Goal: Task Accomplishment & Management: Manage account settings

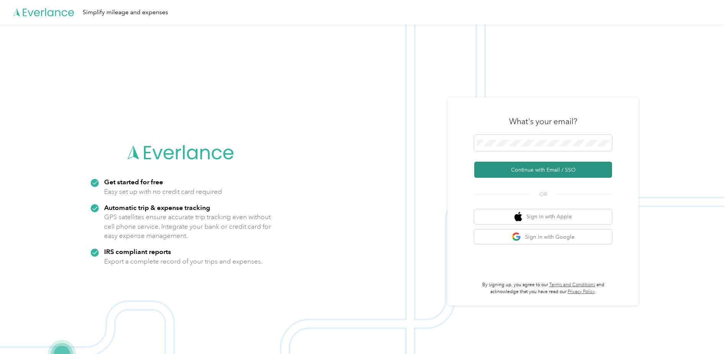
click at [521, 168] on button "Continue with Email / SSO" at bounding box center [543, 169] width 138 height 16
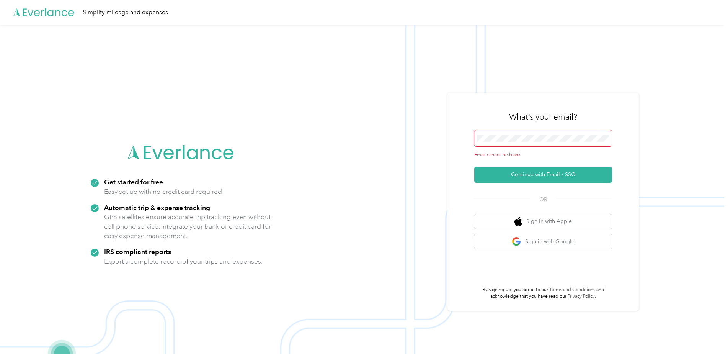
click at [519, 143] on span at bounding box center [543, 138] width 138 height 16
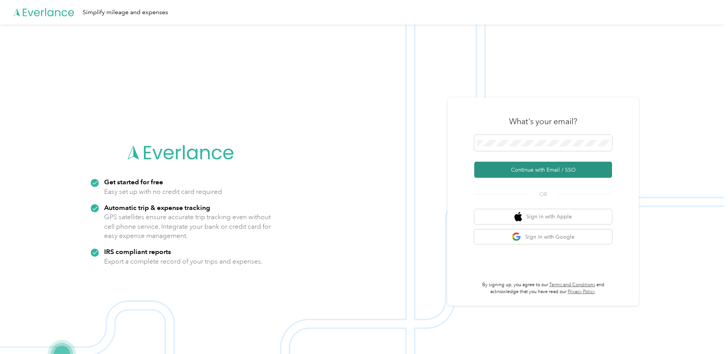
click at [499, 171] on button "Continue with Email / SSO" at bounding box center [543, 169] width 138 height 16
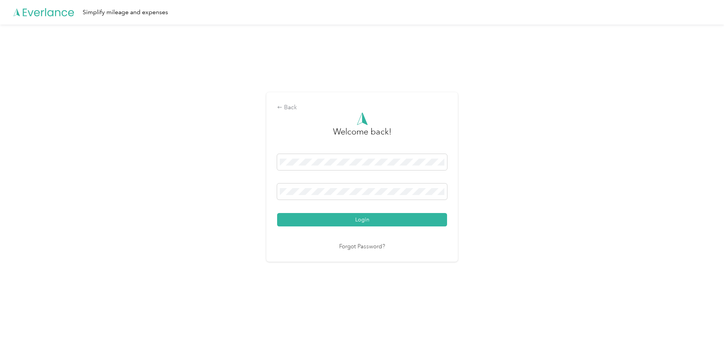
click at [265, 204] on div "Back Welcome back! Login Forgot Password?" at bounding box center [362, 179] width 724 height 311
click at [292, 215] on button "Login" at bounding box center [362, 219] width 170 height 13
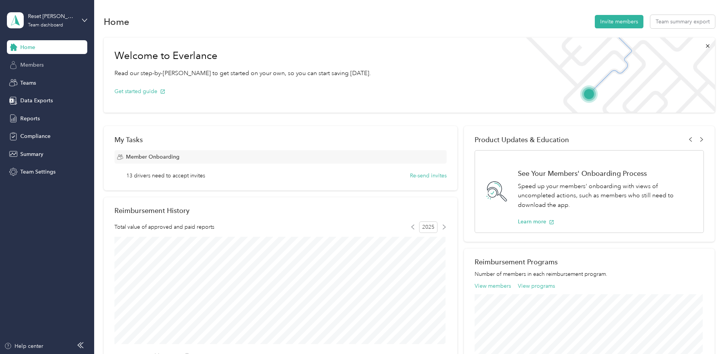
click at [21, 64] on span "Members" at bounding box center [31, 65] width 23 height 8
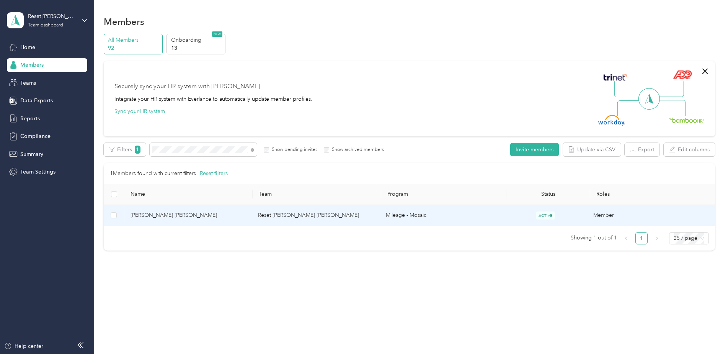
click at [284, 215] on td "Reset [PERSON_NAME] [PERSON_NAME]" at bounding box center [316, 215] width 128 height 21
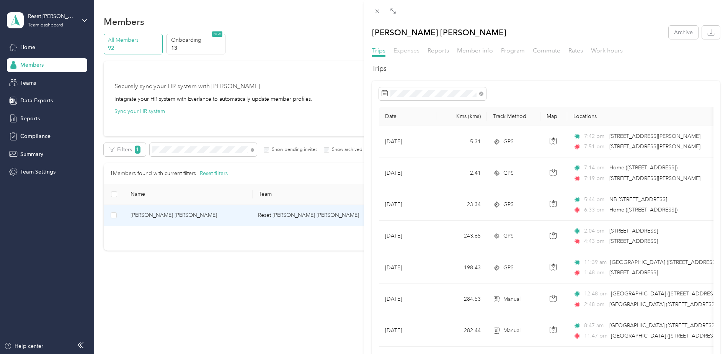
click at [410, 52] on span "Expenses" at bounding box center [406, 50] width 26 height 7
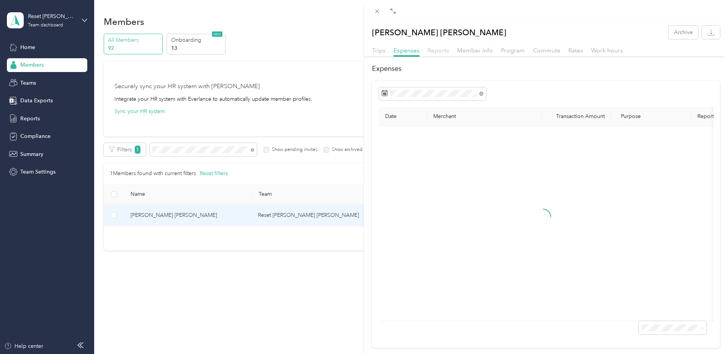
click at [438, 51] on span "Reports" at bounding box center [437, 50] width 21 height 7
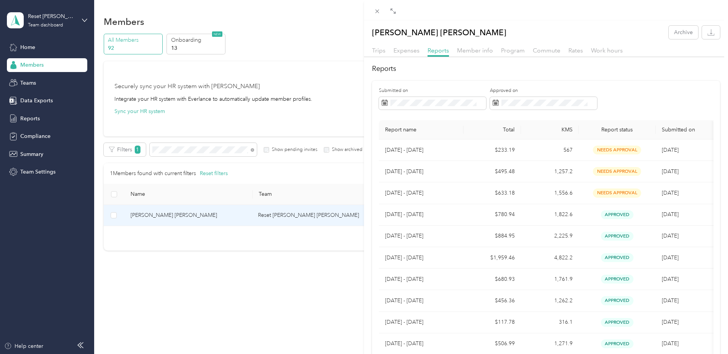
click at [377, 48] on span "Trips" at bounding box center [378, 50] width 13 height 7
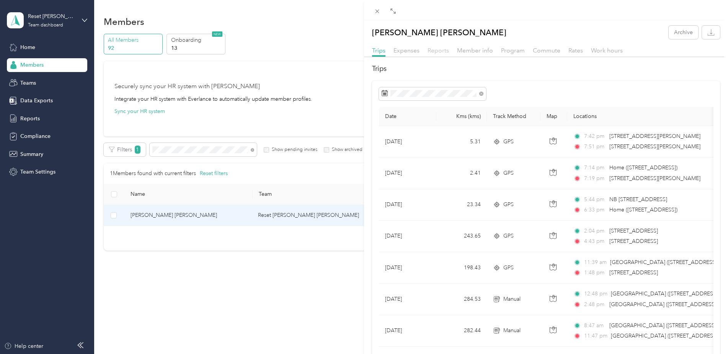
click at [443, 47] on span "Reports" at bounding box center [437, 50] width 21 height 7
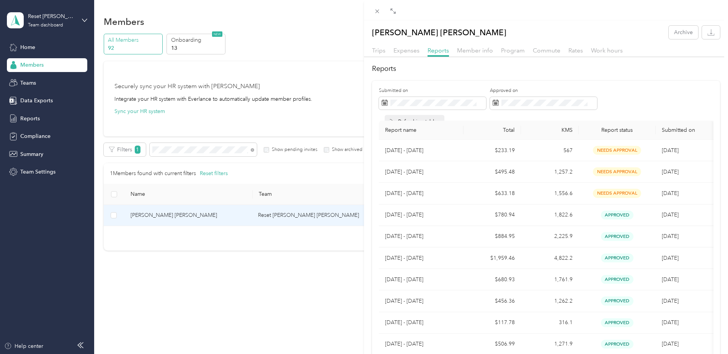
click at [336, 85] on div "[PERSON_NAME] [PERSON_NAME] Archive Trips Expenses Reports Member info Program …" at bounding box center [364, 177] width 728 height 354
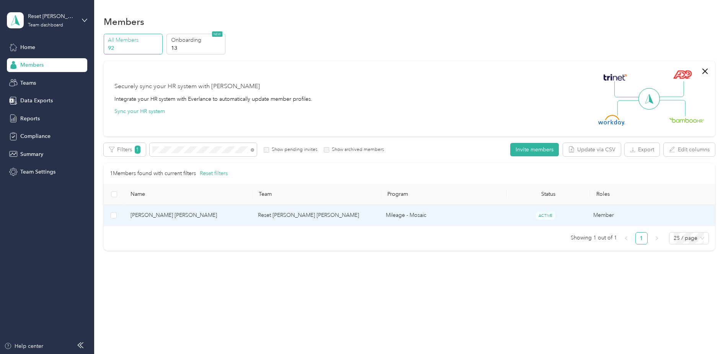
click at [284, 217] on td "Reset [PERSON_NAME] [PERSON_NAME]" at bounding box center [316, 215] width 128 height 21
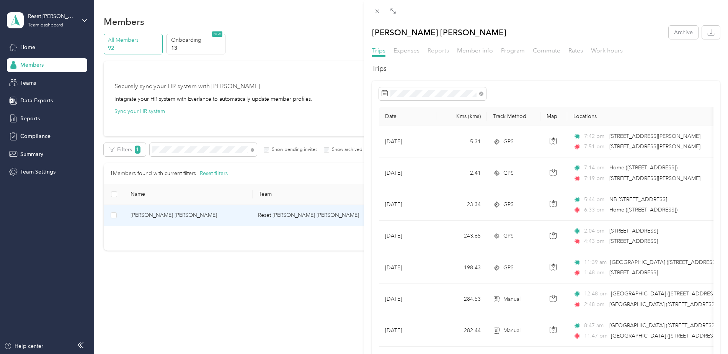
click at [441, 48] on span "Reports" at bounding box center [437, 50] width 21 height 7
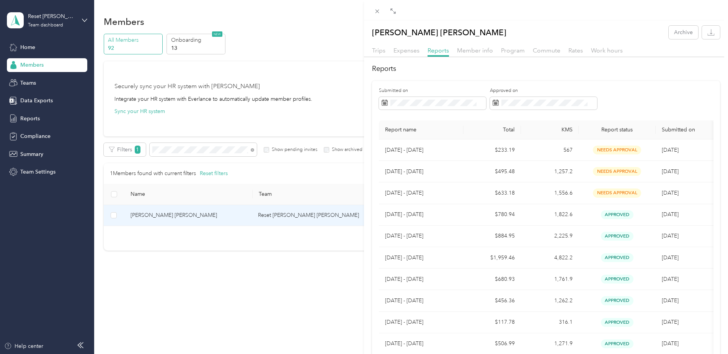
click at [385, 49] on div "Trips Expenses Reports Member info Program Commute Rates Work hours" at bounding box center [546, 51] width 364 height 11
click at [377, 49] on span "Trips" at bounding box center [378, 50] width 13 height 7
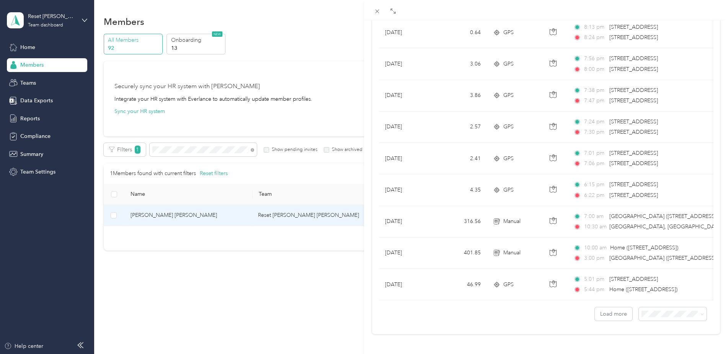
scroll to position [0, 196]
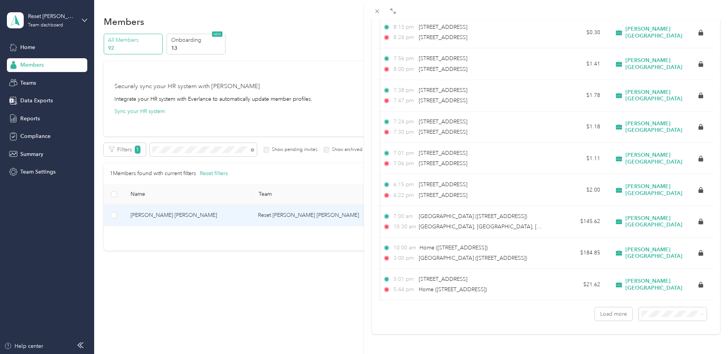
click at [707, 302] on div "Load more" at bounding box center [546, 310] width 334 height 20
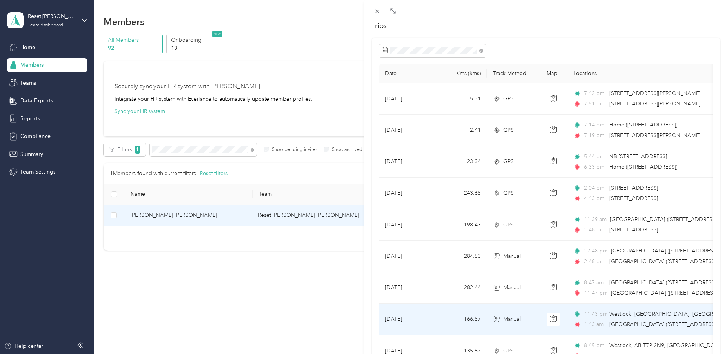
scroll to position [0, 0]
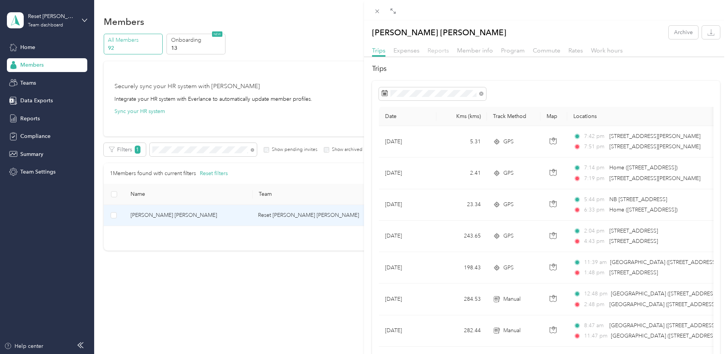
click at [440, 49] on span "Reports" at bounding box center [437, 50] width 21 height 7
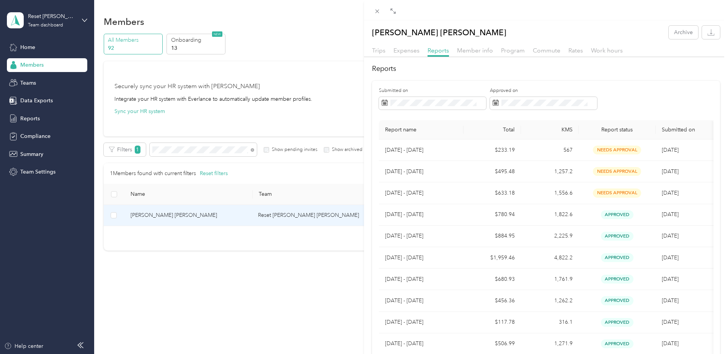
click at [329, 127] on div "[PERSON_NAME] [PERSON_NAME] Archive Trips Expenses Reports Member info Program …" at bounding box center [364, 177] width 728 height 354
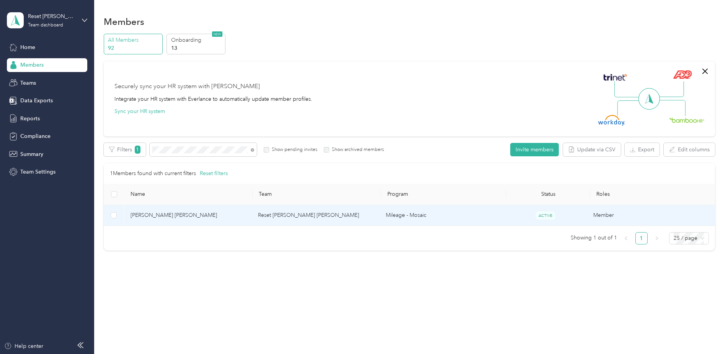
click at [284, 222] on td "Reset [PERSON_NAME] [PERSON_NAME]" at bounding box center [316, 215] width 128 height 21
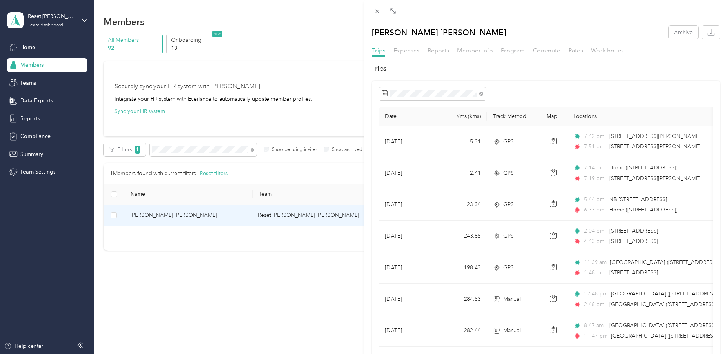
click at [449, 55] on div "Trips Expenses Reports Member info Program Commute Rates Work hours" at bounding box center [546, 51] width 364 height 11
click at [441, 53] on span "Reports" at bounding box center [437, 50] width 21 height 7
